Goal: Book appointment/travel/reservation

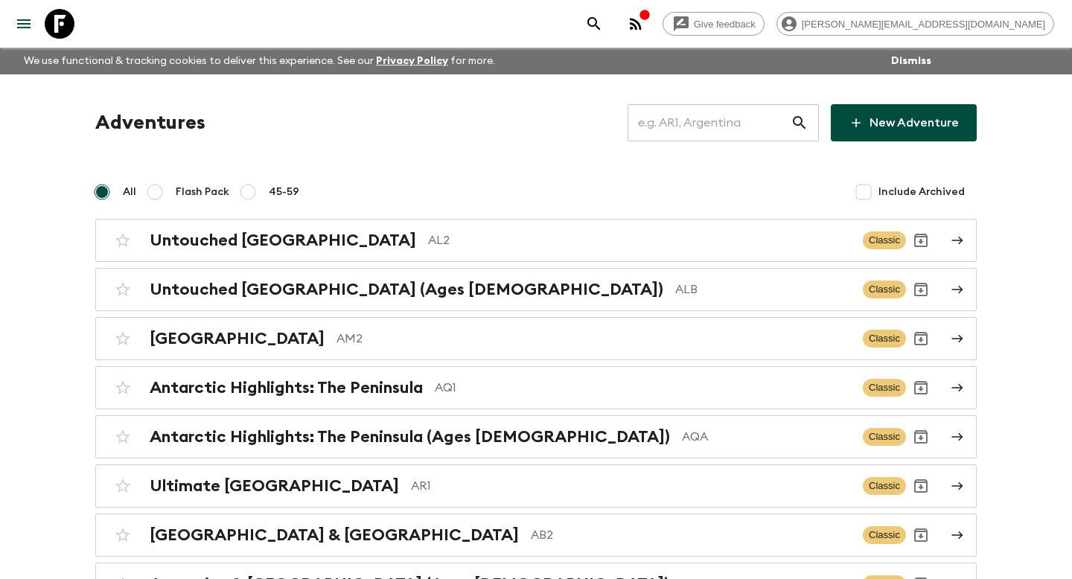
click at [687, 124] on input "text" at bounding box center [709, 123] width 163 height 42
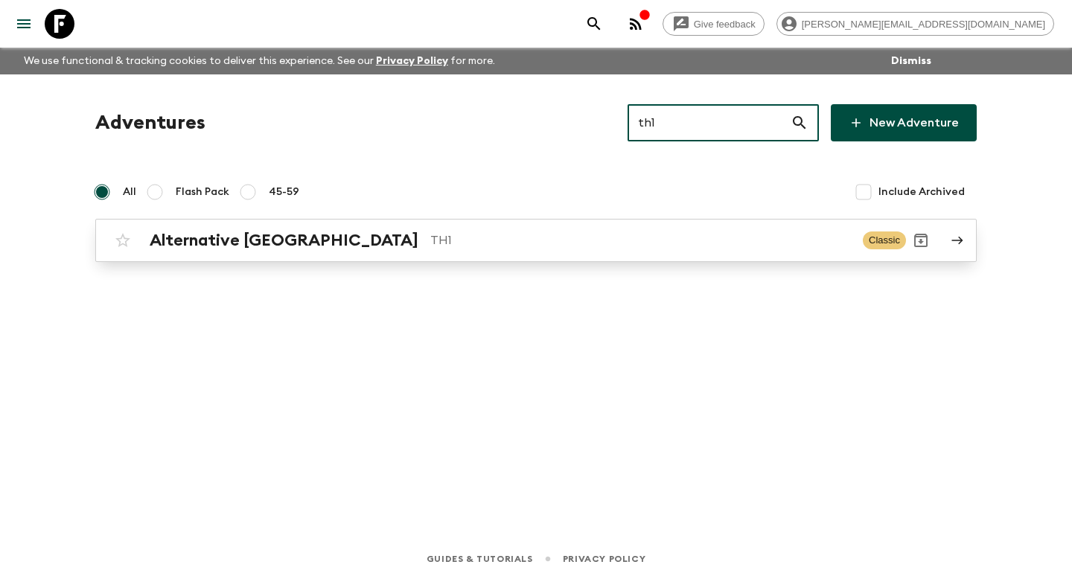
type input "th1"
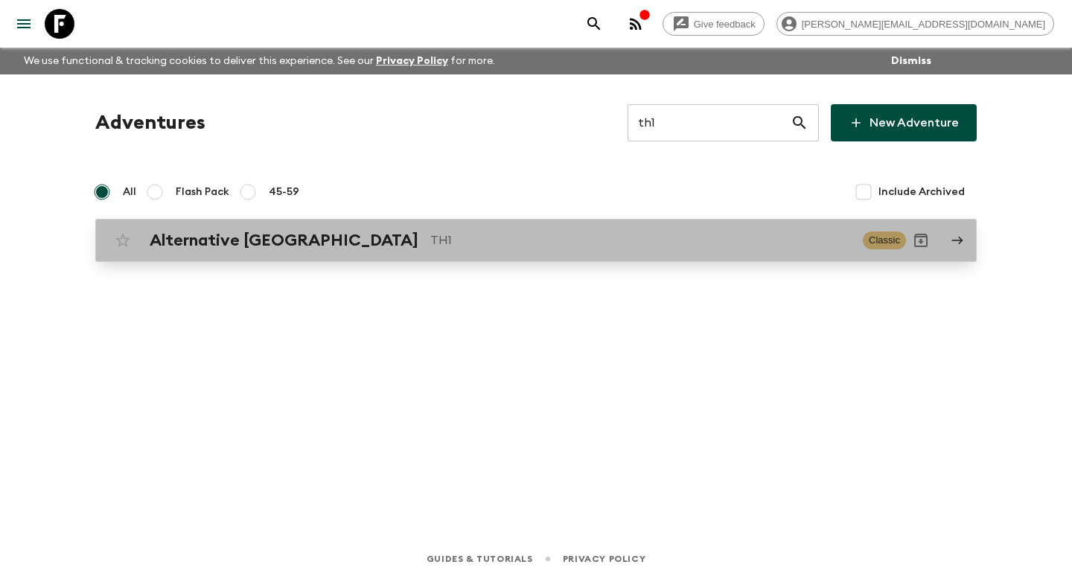
click at [664, 239] on p "TH1" at bounding box center [640, 241] width 421 height 18
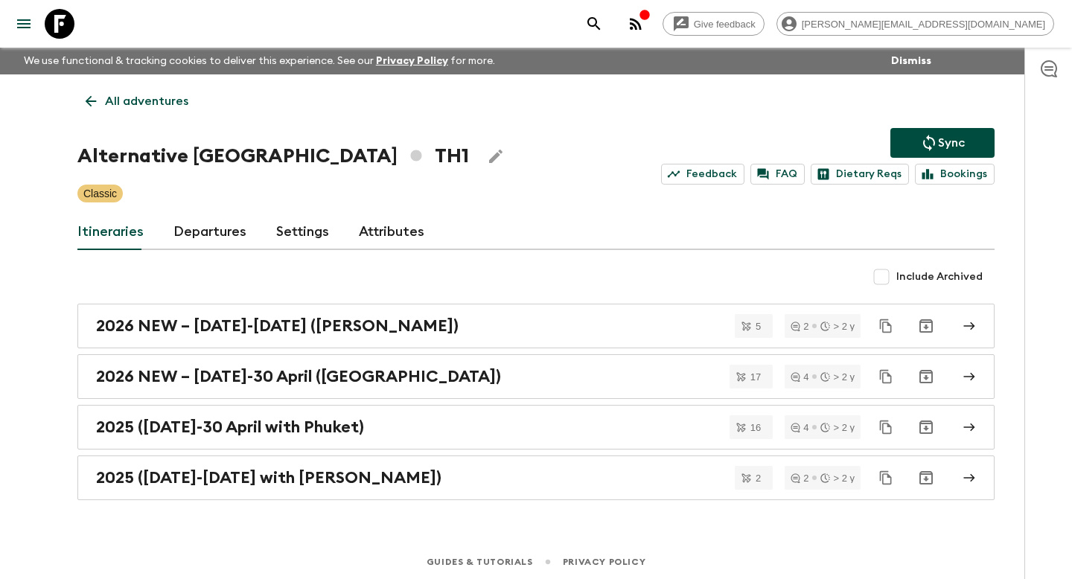
scroll to position [3, 0]
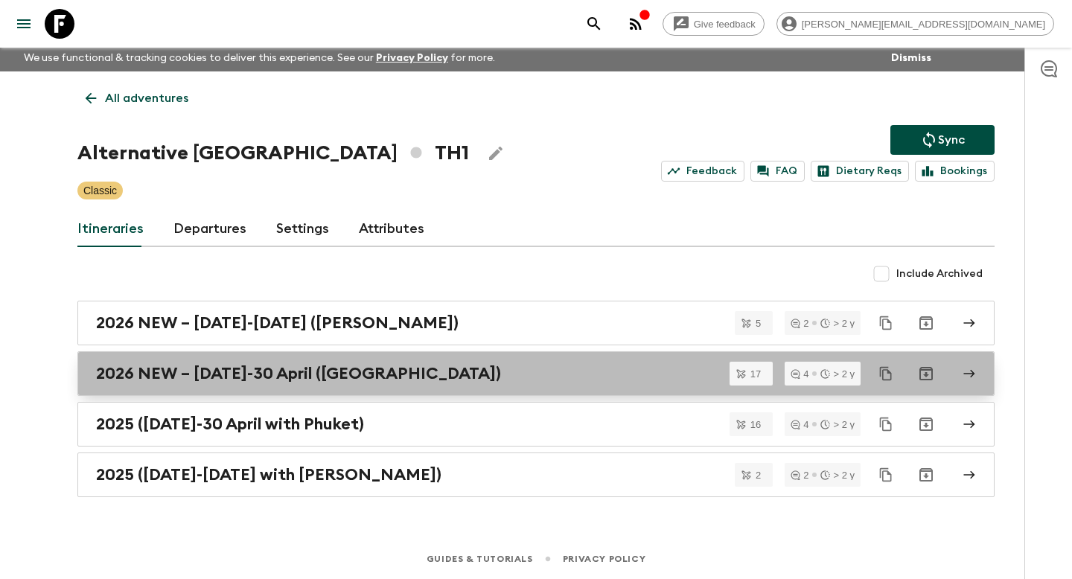
click at [456, 372] on div "2026 NEW – [DATE]-30 April ([GEOGRAPHIC_DATA])" at bounding box center [522, 373] width 852 height 19
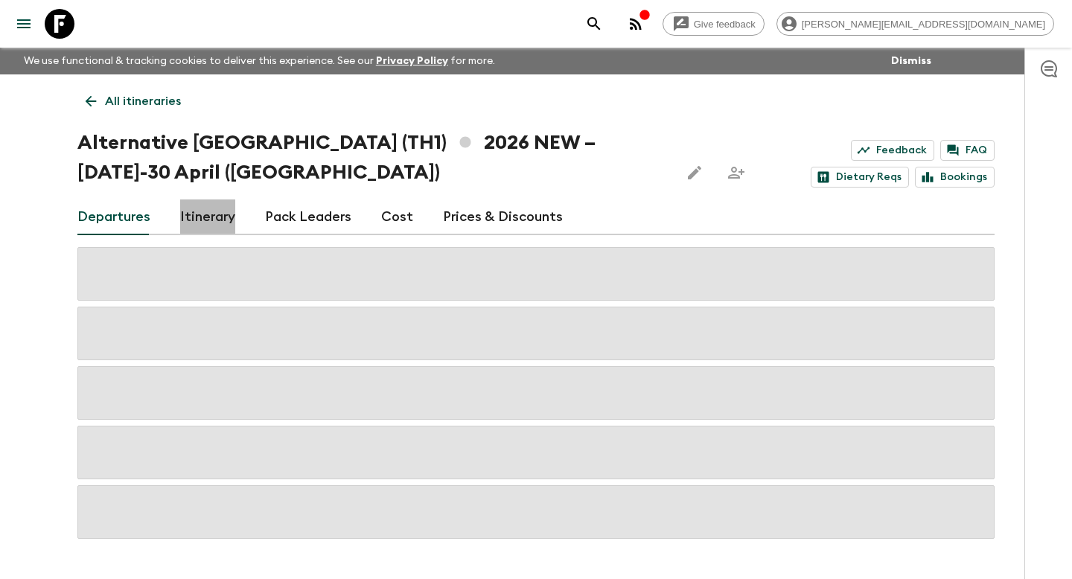
click at [214, 223] on link "Itinerary" at bounding box center [207, 218] width 55 height 36
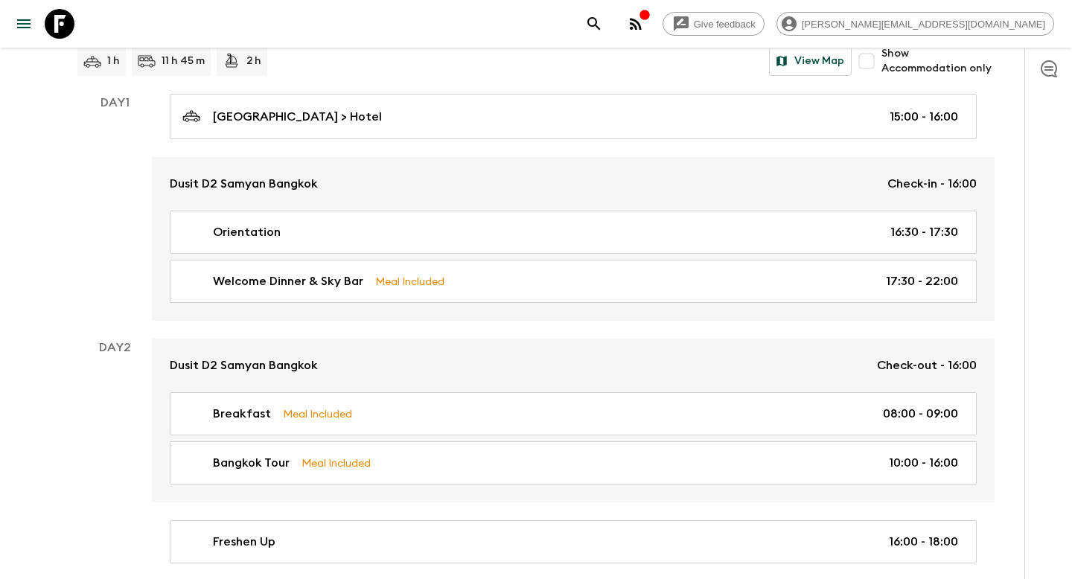
scroll to position [246, 0]
